Goal: Information Seeking & Learning: Understand process/instructions

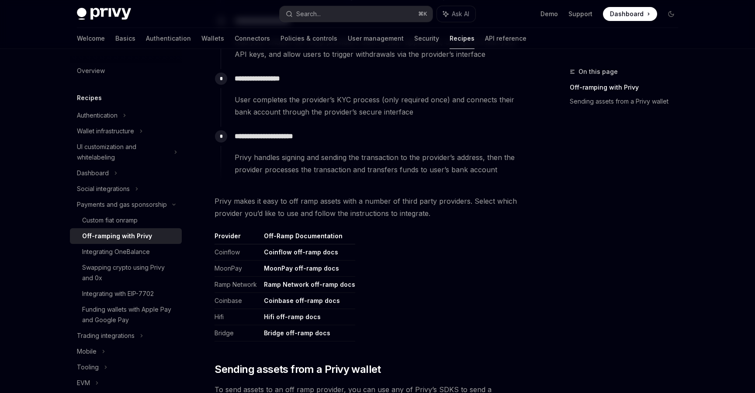
scroll to position [280, 0]
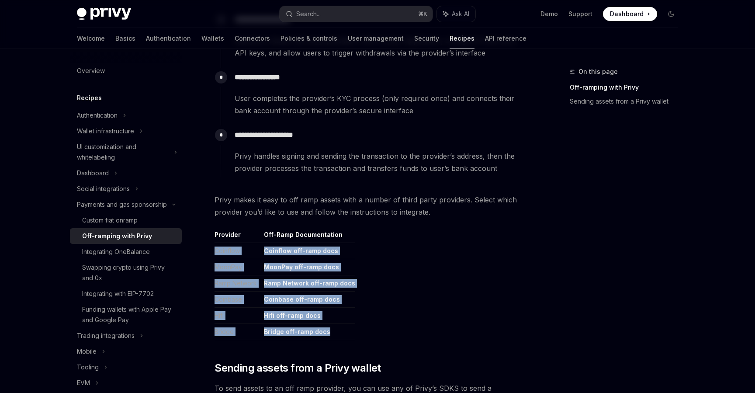
drag, startPoint x: 356, startPoint y: 333, endPoint x: 219, endPoint y: 245, distance: 163.3
click at [219, 245] on table "Provider Off-Ramp Documentation Coinflow Coinflow off-ramp docs MoonPay MoonPay…" at bounding box center [371, 285] width 315 height 110
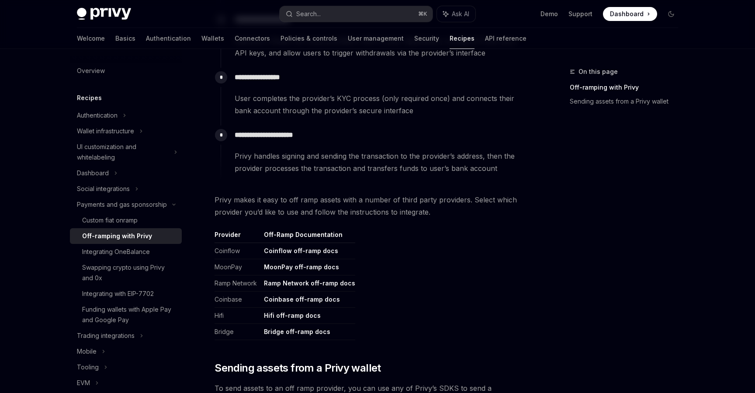
click at [362, 245] on table "Provider Off-Ramp Documentation Coinflow Coinflow off-ramp docs MoonPay MoonPay…" at bounding box center [371, 285] width 315 height 110
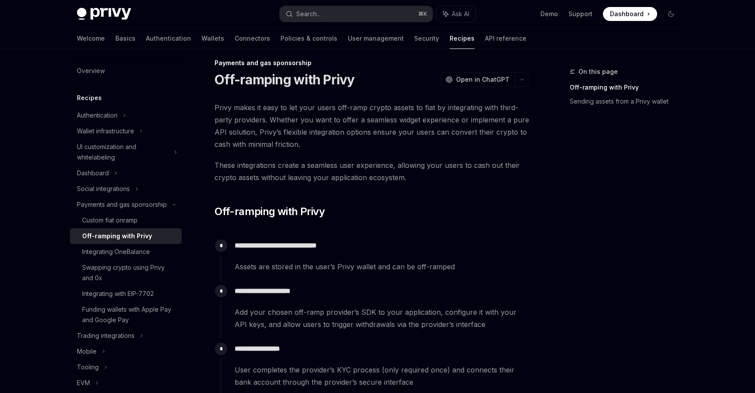
scroll to position [0, 0]
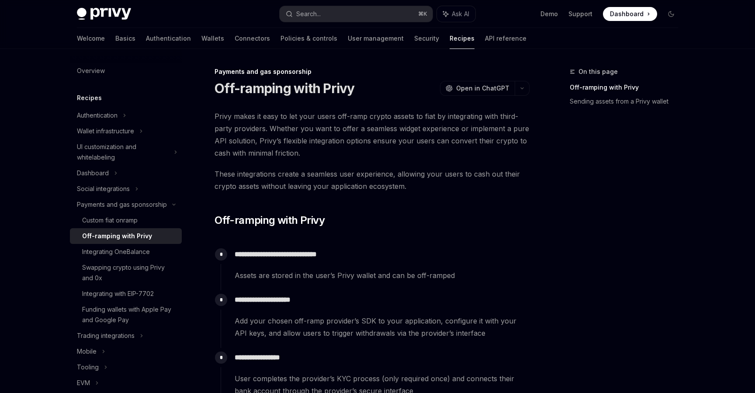
click at [339, 122] on span "Privy makes it easy to let your users off-ramp crypto assets to fiat by integra…" at bounding box center [371, 134] width 315 height 49
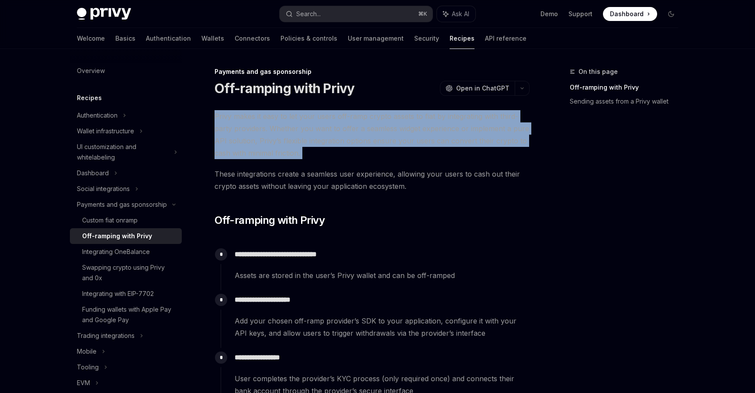
click at [339, 122] on span "Privy makes it easy to let your users off-ramp crypto assets to fiat by integra…" at bounding box center [371, 134] width 315 height 49
click at [322, 122] on span "Privy makes it easy to let your users off-ramp crypto assets to fiat by integra…" at bounding box center [371, 134] width 315 height 49
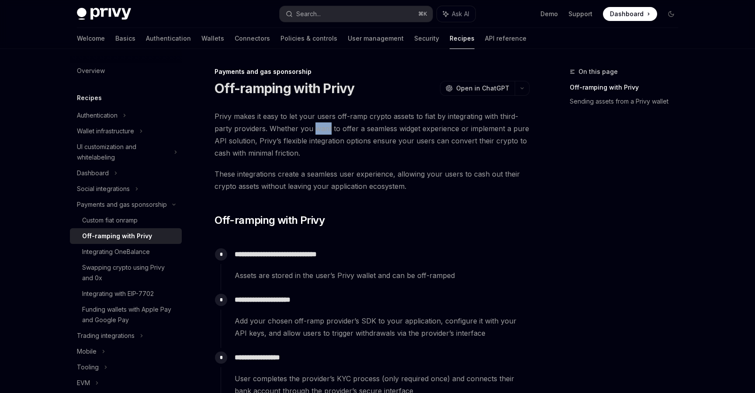
click at [322, 122] on span "Privy makes it easy to let your users off-ramp crypto assets to fiat by integra…" at bounding box center [371, 134] width 315 height 49
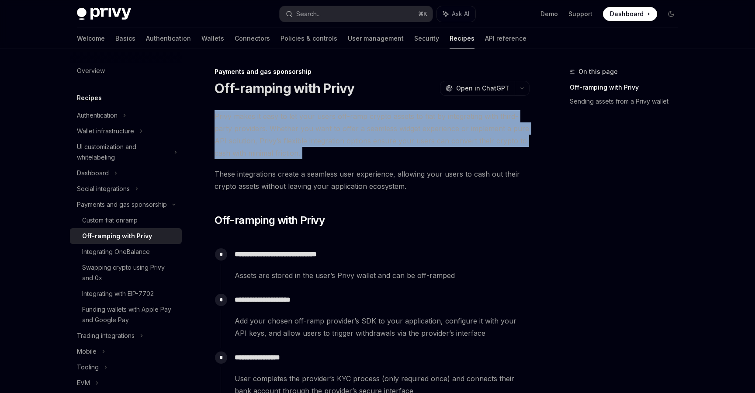
click at [322, 122] on span "Privy makes it easy to let your users off-ramp crypto assets to fiat by integra…" at bounding box center [371, 134] width 315 height 49
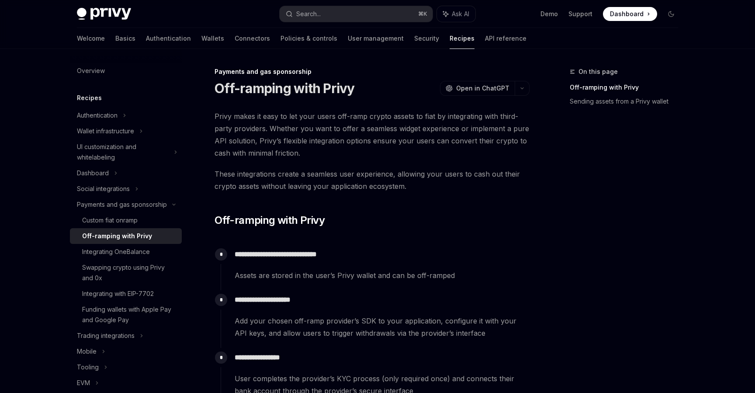
click at [313, 124] on span "Privy makes it easy to let your users off-ramp crypto assets to fiat by integra…" at bounding box center [371, 134] width 315 height 49
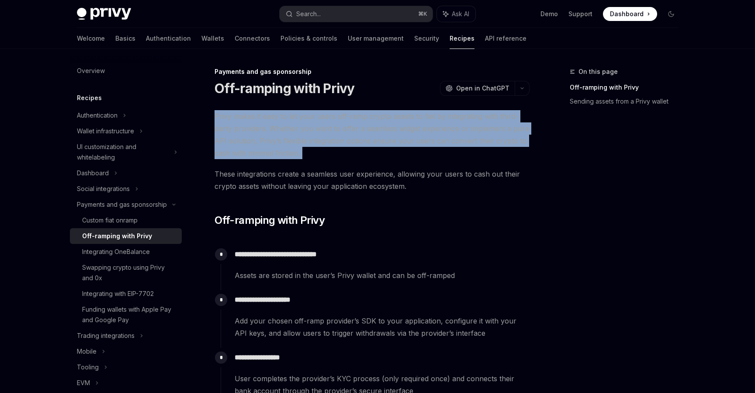
click at [313, 124] on span "Privy makes it easy to let your users off-ramp crypto assets to fiat by integra…" at bounding box center [371, 134] width 315 height 49
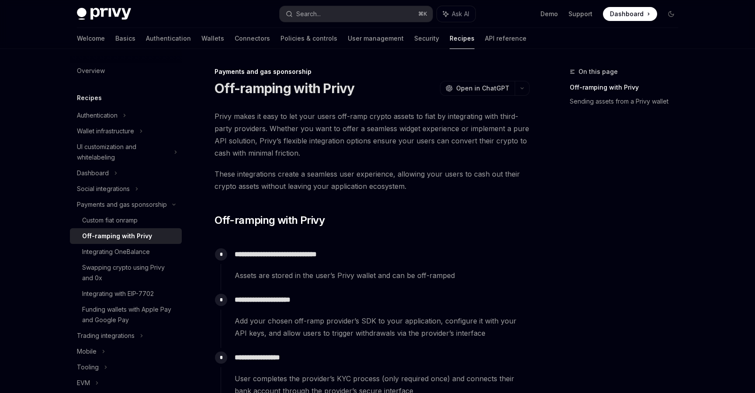
click at [335, 142] on span "Privy makes it easy to let your users off-ramp crypto assets to fiat by integra…" at bounding box center [371, 134] width 315 height 49
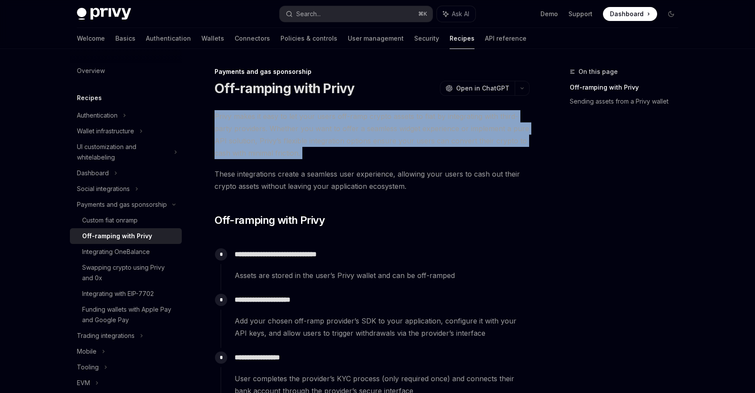
click at [335, 142] on span "Privy makes it easy to let your users off-ramp crypto assets to fiat by integra…" at bounding box center [371, 134] width 315 height 49
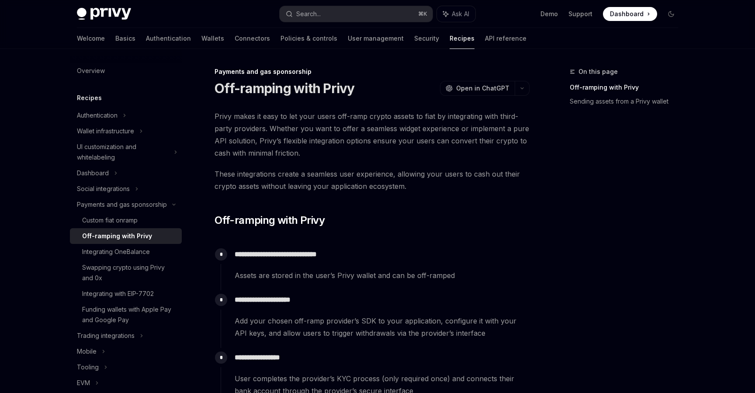
click at [354, 141] on span "Privy makes it easy to let your users off-ramp crypto assets to fiat by integra…" at bounding box center [371, 134] width 315 height 49
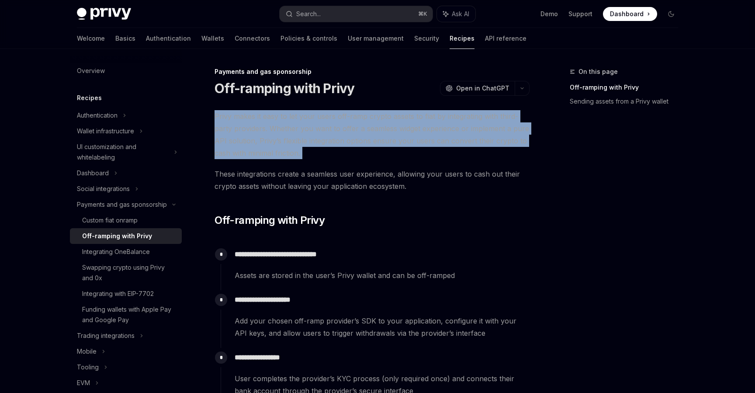
click at [354, 141] on span "Privy makes it easy to let your users off-ramp crypto assets to fiat by integra…" at bounding box center [371, 134] width 315 height 49
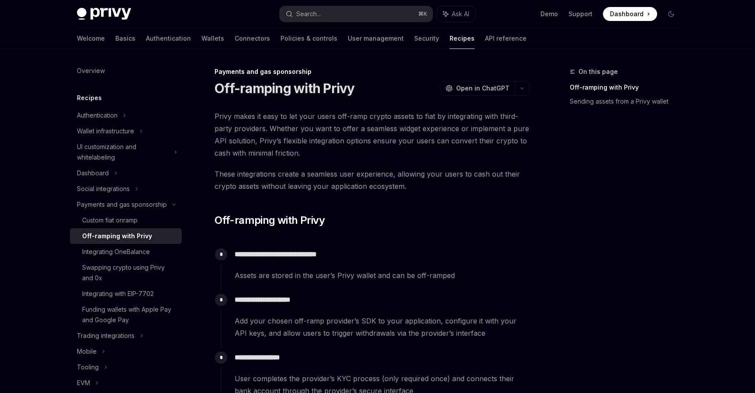
click at [324, 174] on span "These integrations create a seamless user experience, allowing your users to ca…" at bounding box center [371, 180] width 315 height 24
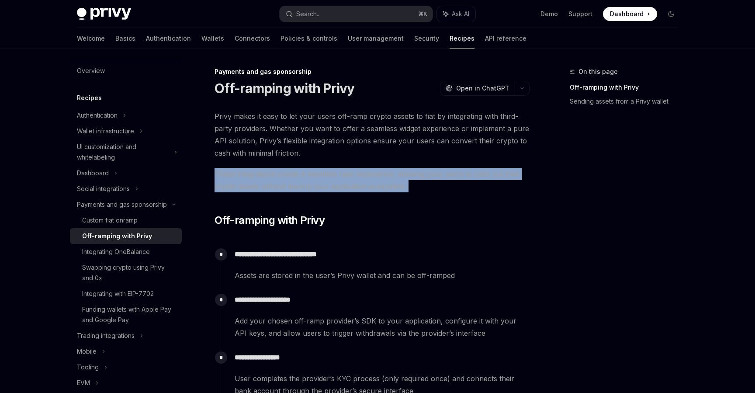
click at [324, 174] on span "These integrations create a seamless user experience, allowing your users to ca…" at bounding box center [371, 180] width 315 height 24
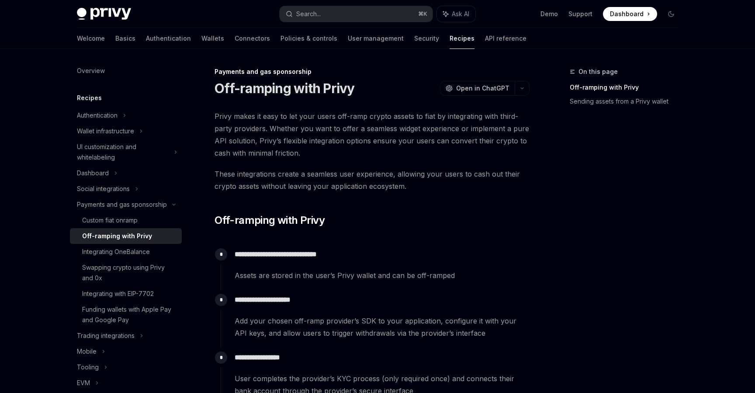
click at [331, 142] on span "Privy makes it easy to let your users off-ramp crypto assets to fiat by integra…" at bounding box center [371, 134] width 315 height 49
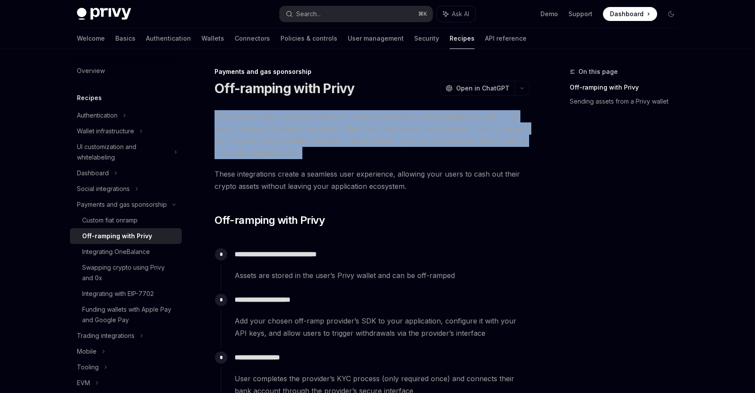
click at [331, 142] on span "Privy makes it easy to let your users off-ramp crypto assets to fiat by integra…" at bounding box center [371, 134] width 315 height 49
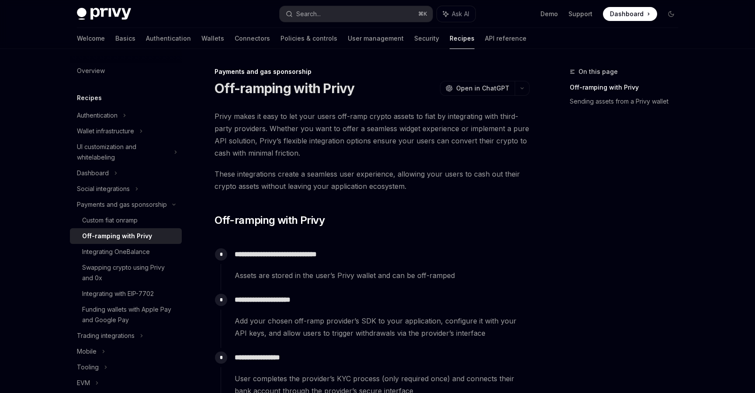
click at [342, 149] on span "Privy makes it easy to let your users off-ramp crypto assets to fiat by integra…" at bounding box center [371, 134] width 315 height 49
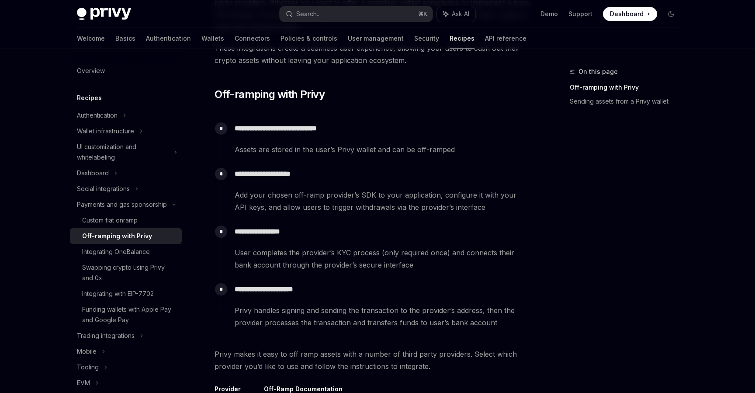
scroll to position [128, 0]
